Goal: Task Accomplishment & Management: Manage account settings

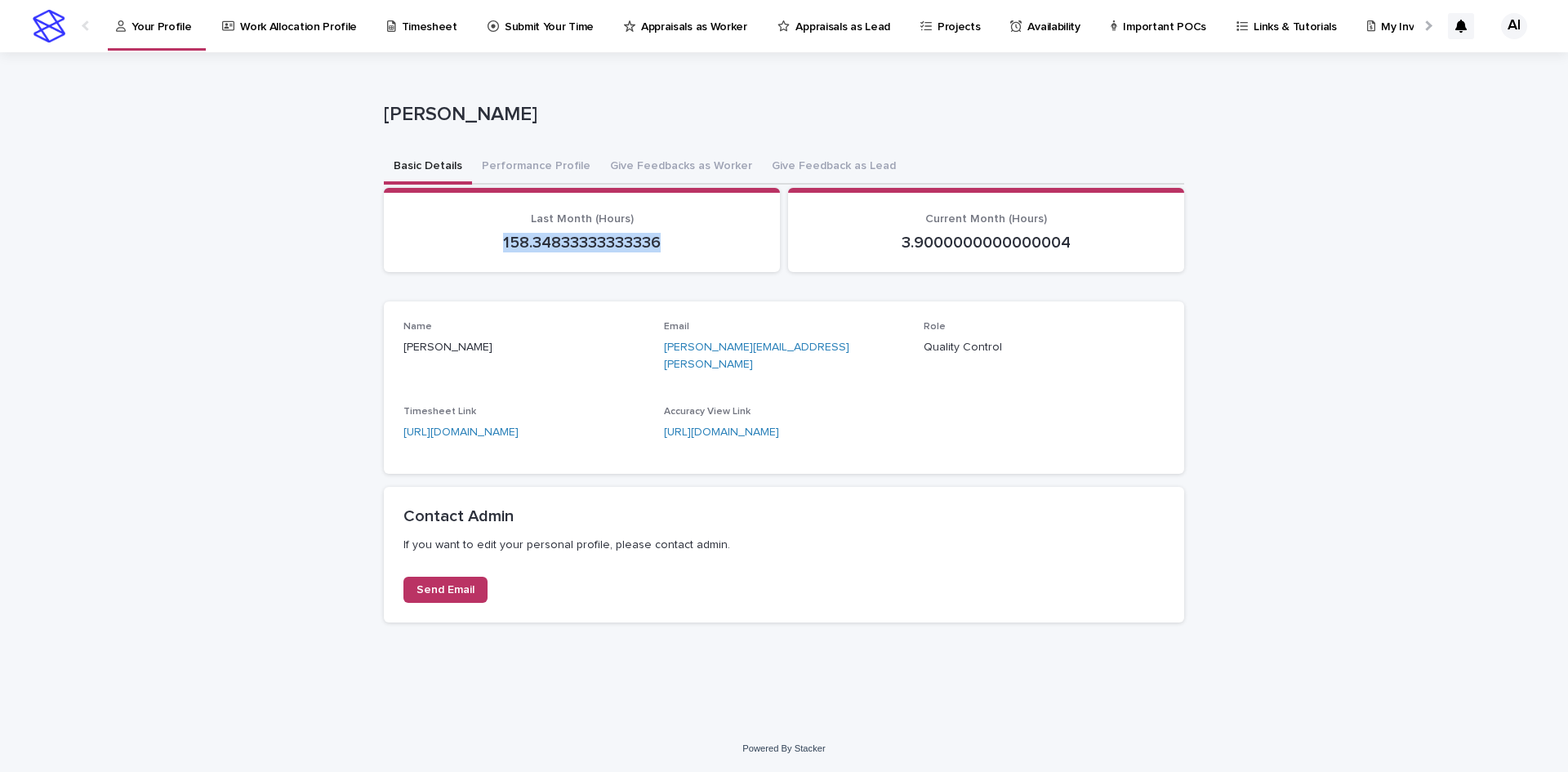
click at [189, 23] on div "Your Profile" at bounding box center [157, 17] width 85 height 34
click at [1005, 351] on p "Quality Control" at bounding box center [1045, 347] width 241 height 17
click at [999, 234] on p "3.9000000000000004" at bounding box center [985, 242] width 357 height 19
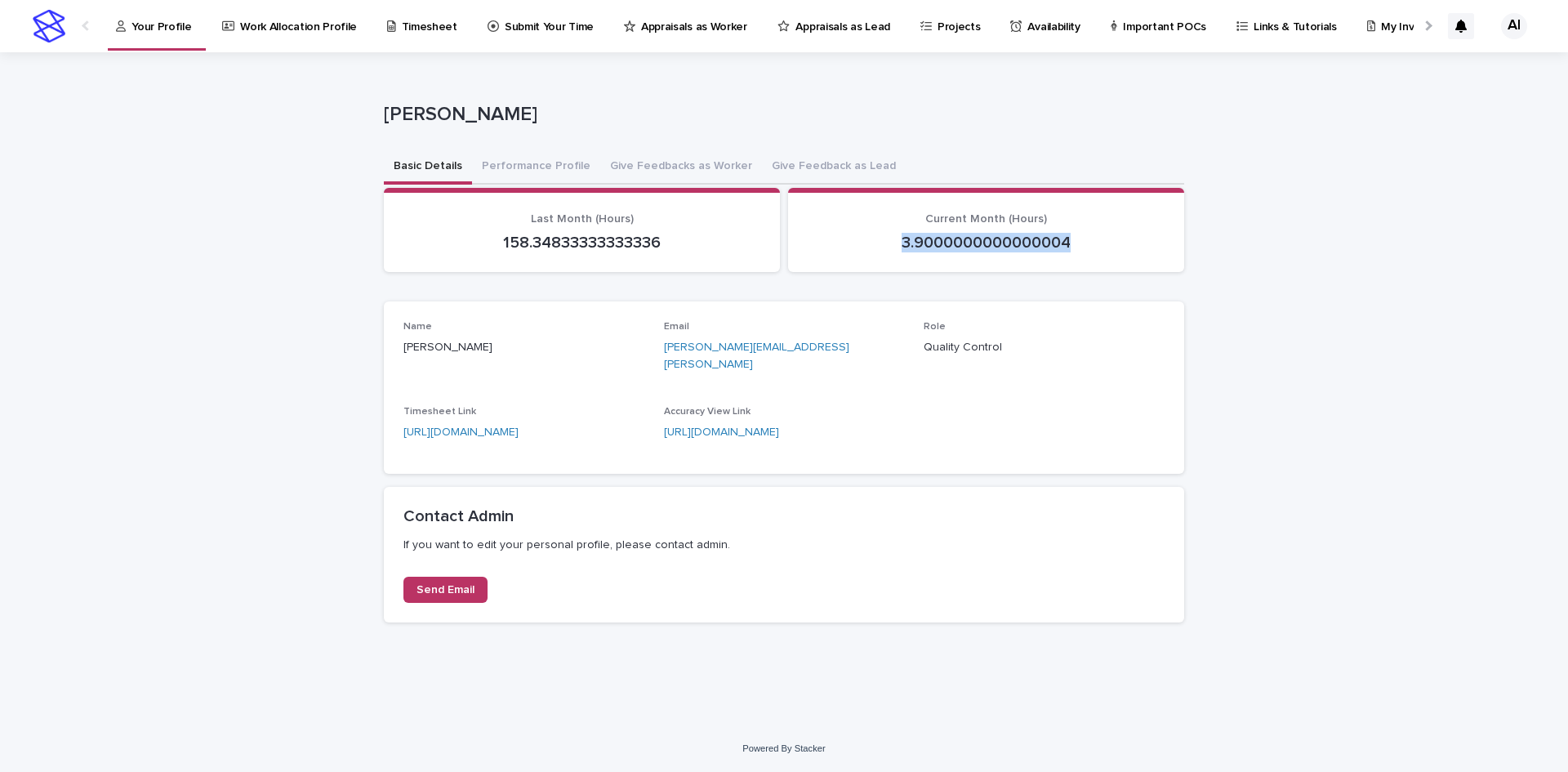
click at [999, 234] on p "3.9000000000000004" at bounding box center [985, 242] width 357 height 19
click at [665, 174] on button "Give Feedbacks as Worker" at bounding box center [680, 167] width 162 height 34
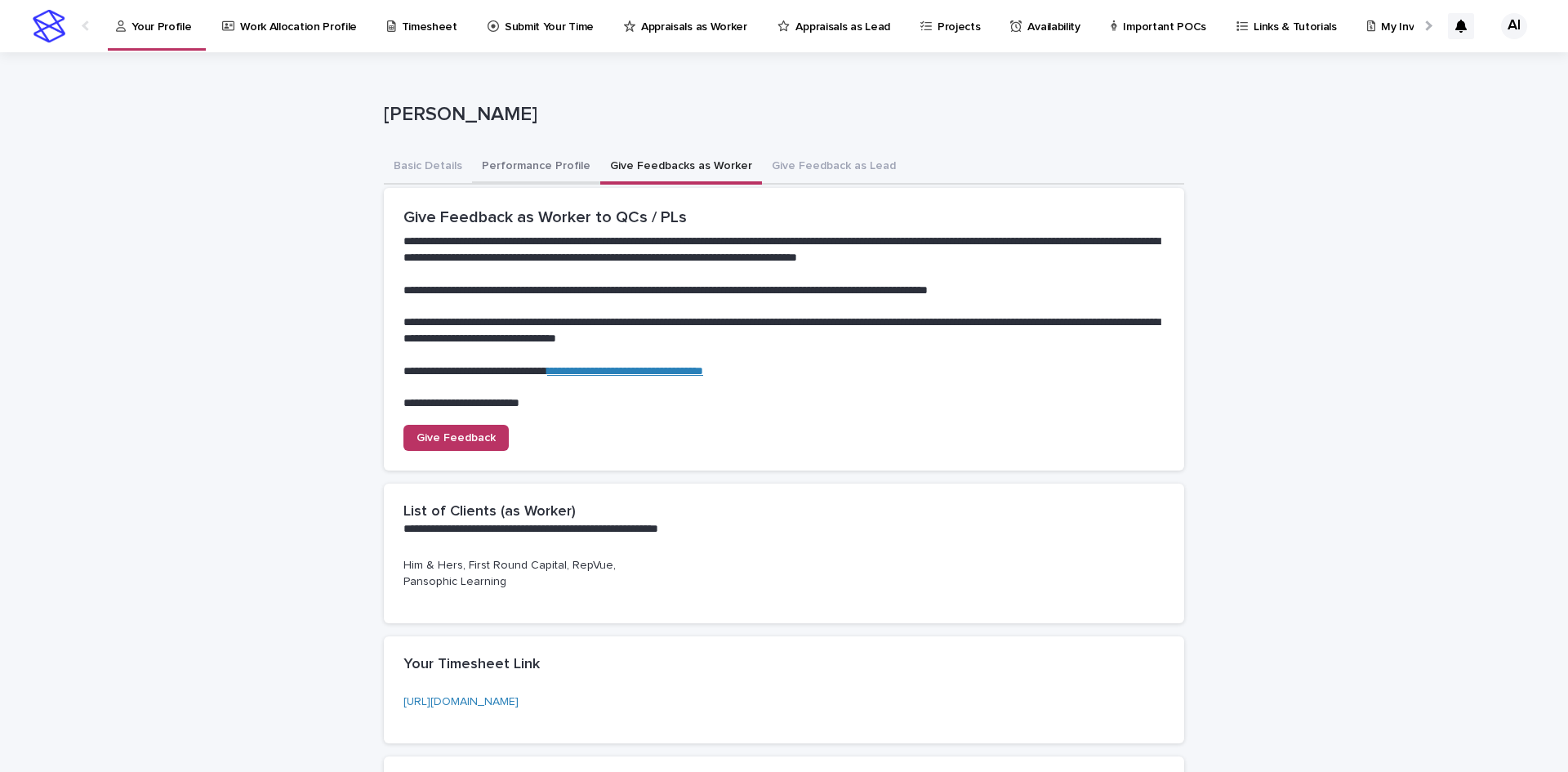
click at [519, 177] on button "Performance Profile" at bounding box center [536, 167] width 128 height 34
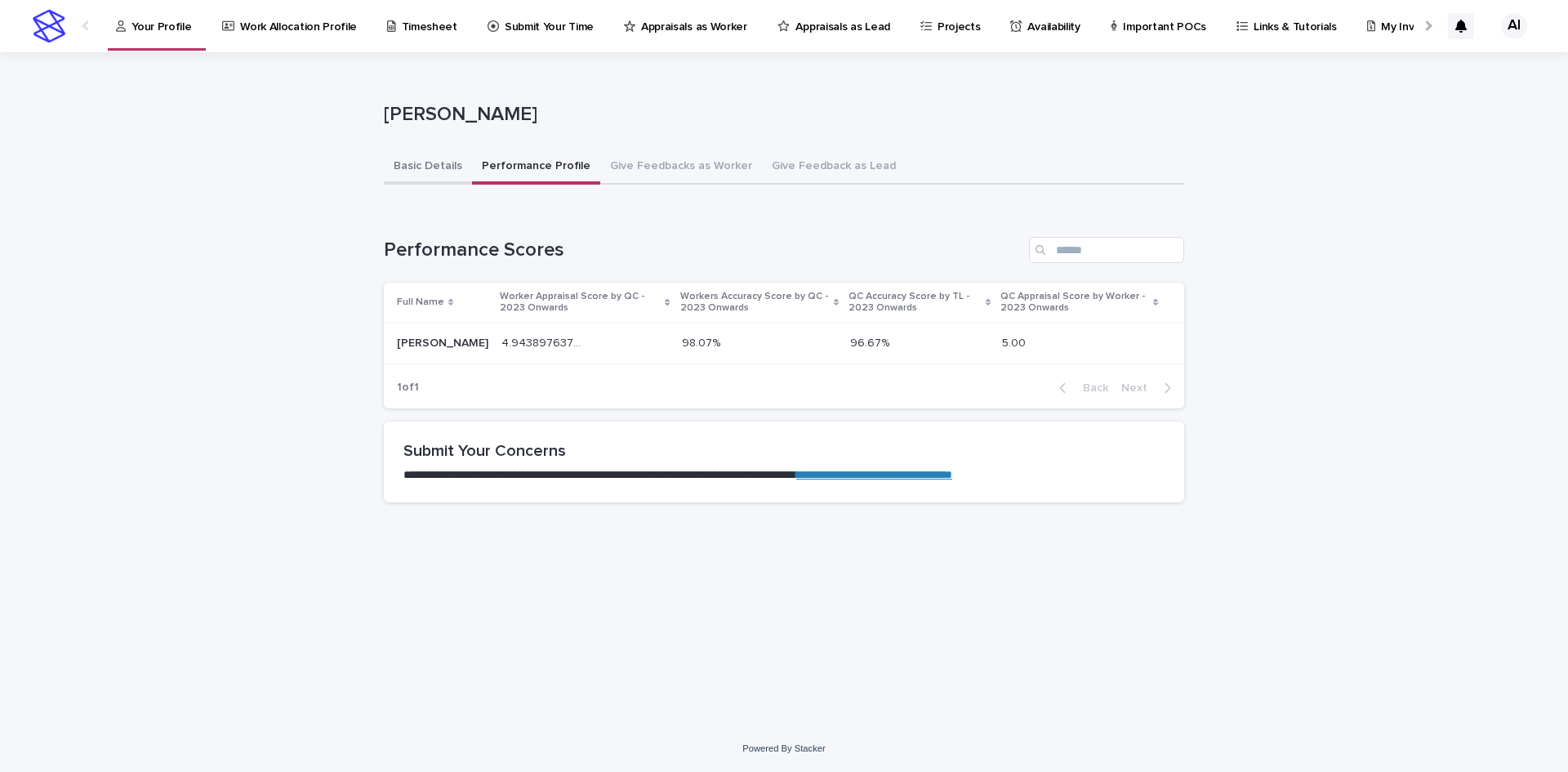
click at [416, 165] on button "Basic Details" at bounding box center [428, 167] width 88 height 34
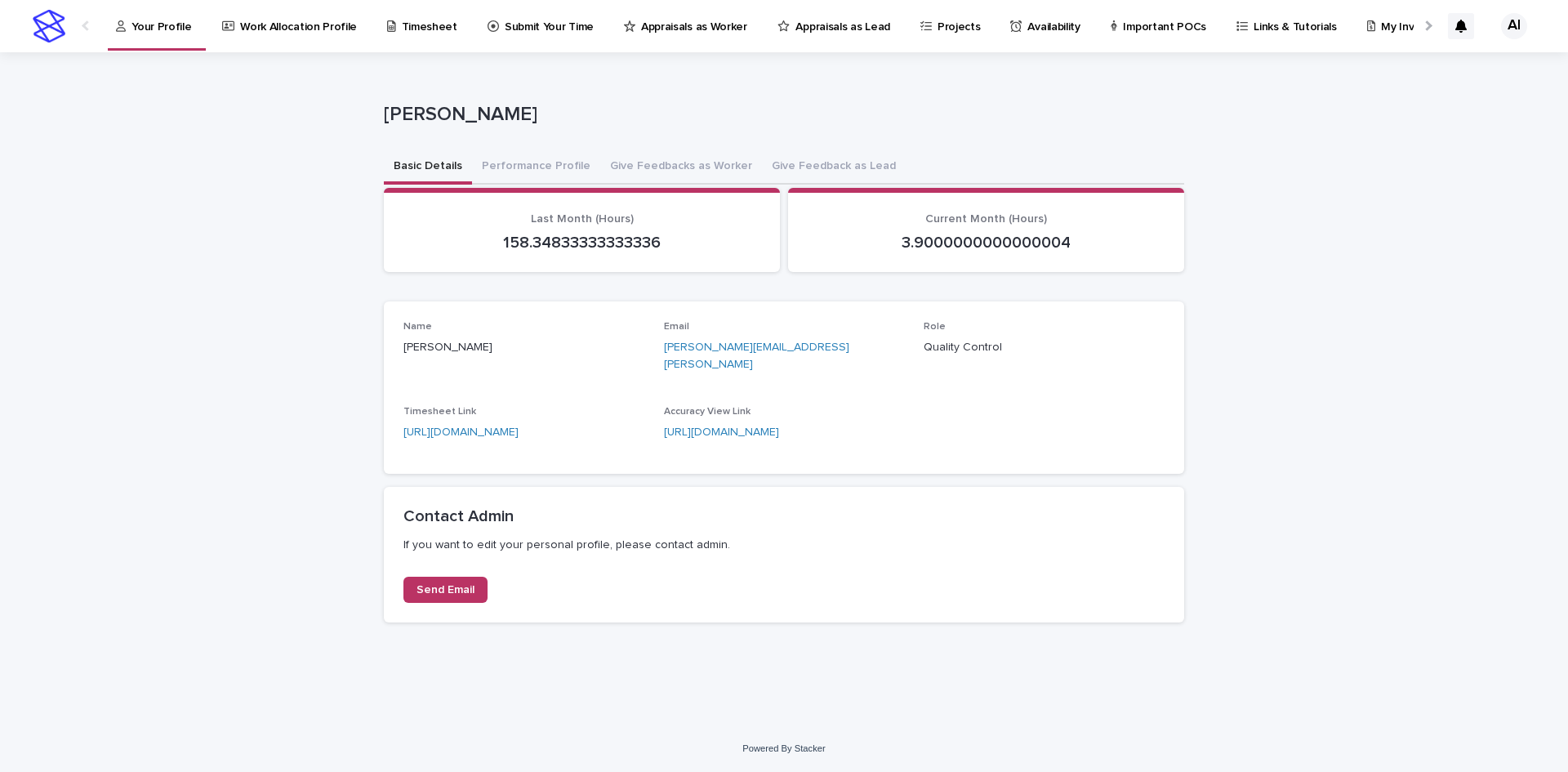
click at [147, 55] on div "**********" at bounding box center [784, 388] width 1568 height 673
click at [143, 30] on p "Your Profile" at bounding box center [161, 17] width 59 height 34
